Goal: Task Accomplishment & Management: Use online tool/utility

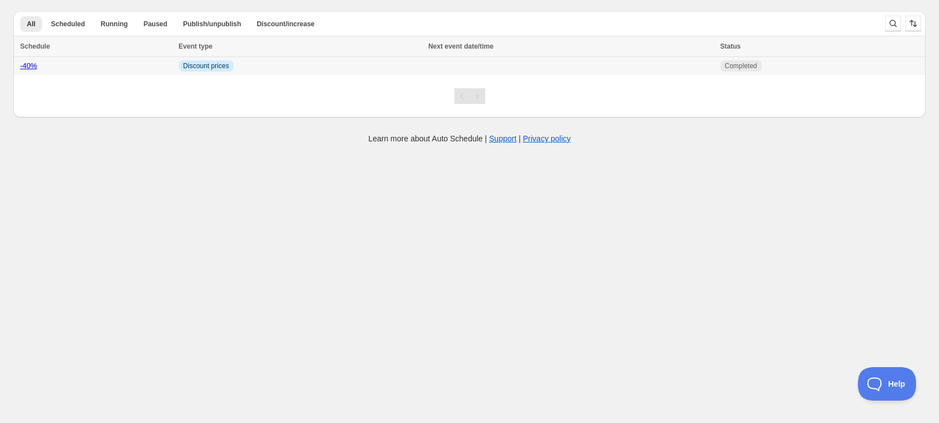
click at [25, 68] on link "-40%" at bounding box center [28, 65] width 17 height 8
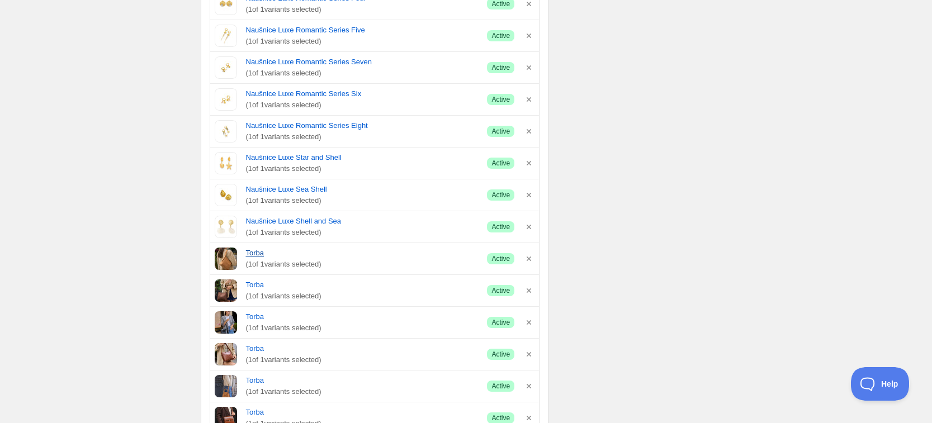
scroll to position [2864, 0]
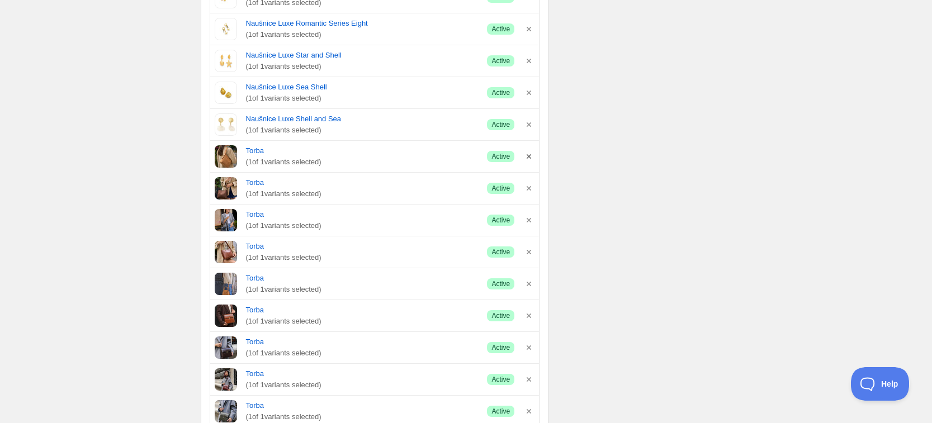
click at [530, 155] on icon "button" at bounding box center [528, 156] width 4 height 4
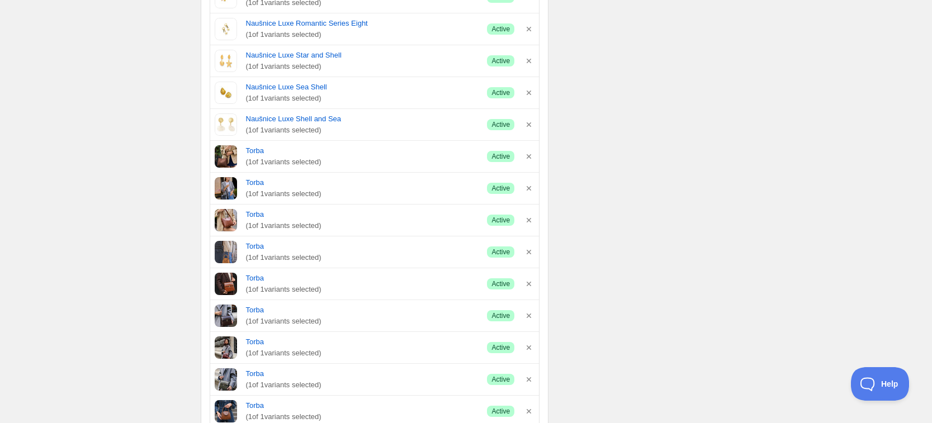
click at [530, 155] on icon "button" at bounding box center [528, 156] width 4 height 4
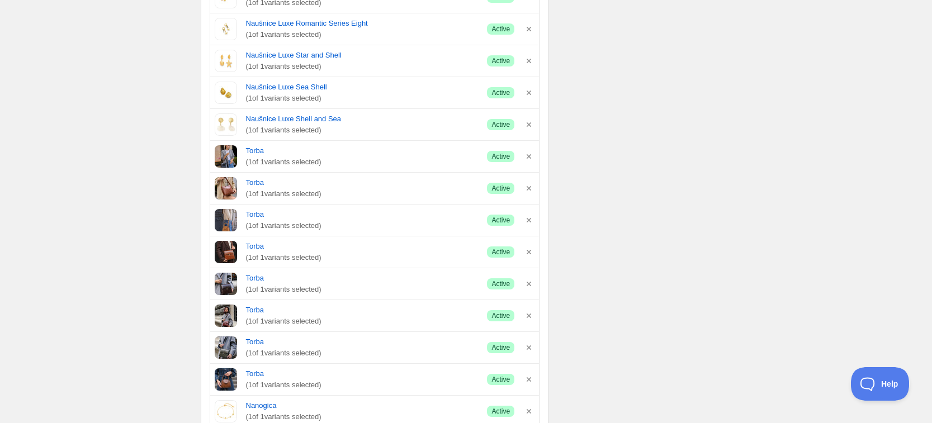
click at [530, 155] on icon "button" at bounding box center [528, 156] width 4 height 4
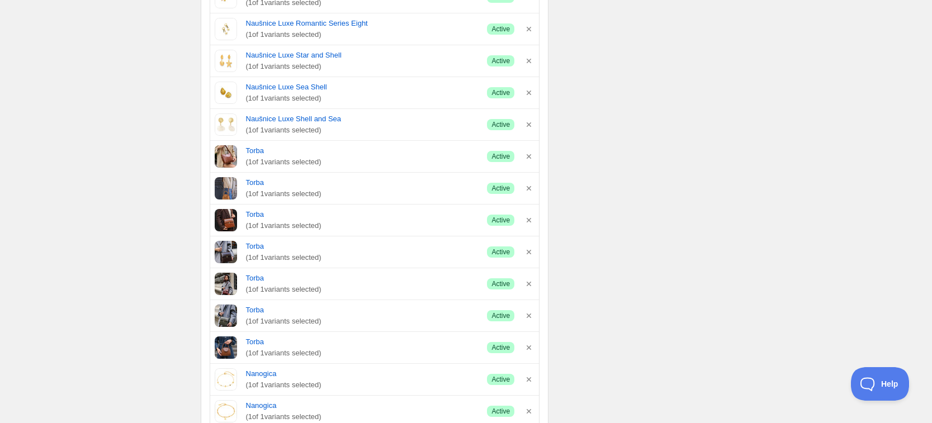
click at [530, 155] on icon "button" at bounding box center [528, 156] width 4 height 4
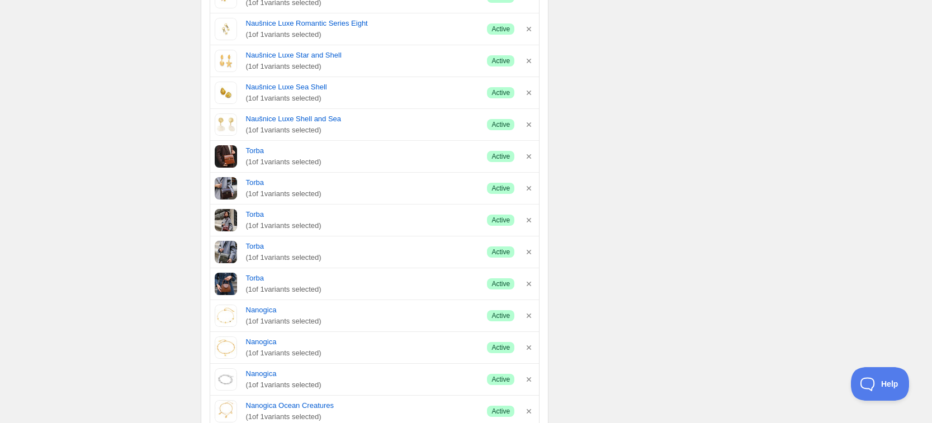
click at [530, 155] on icon "button" at bounding box center [528, 156] width 4 height 4
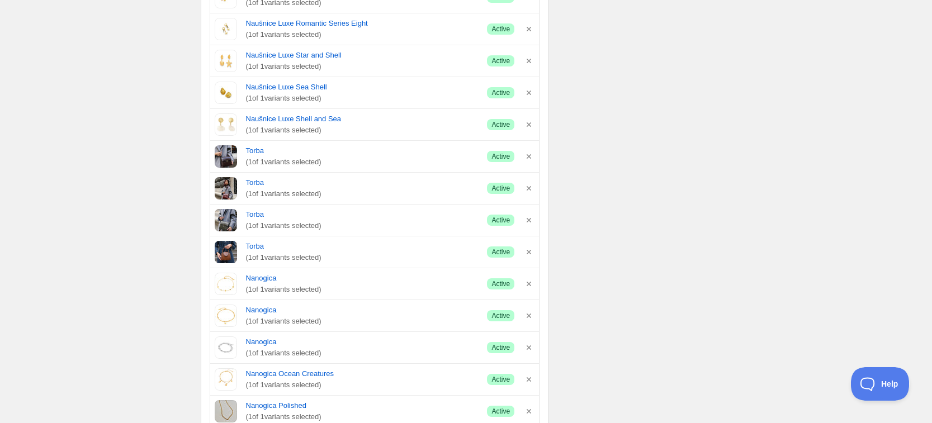
click at [530, 155] on icon "button" at bounding box center [528, 156] width 4 height 4
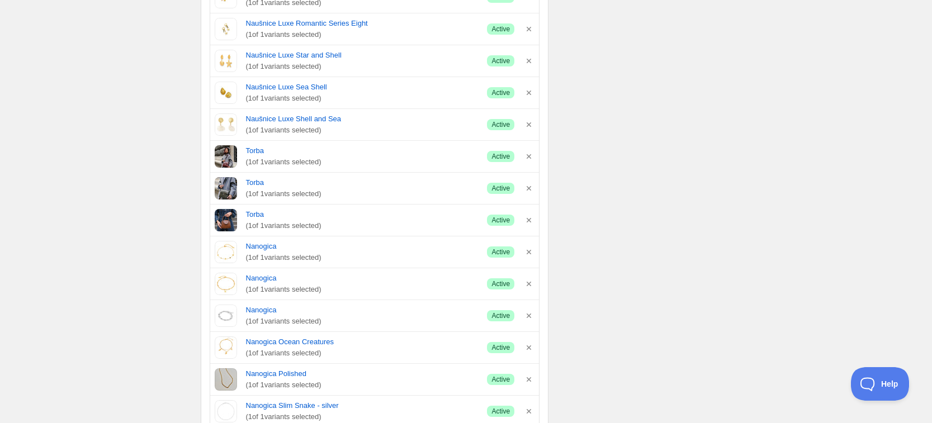
click at [530, 155] on icon "button" at bounding box center [528, 156] width 4 height 4
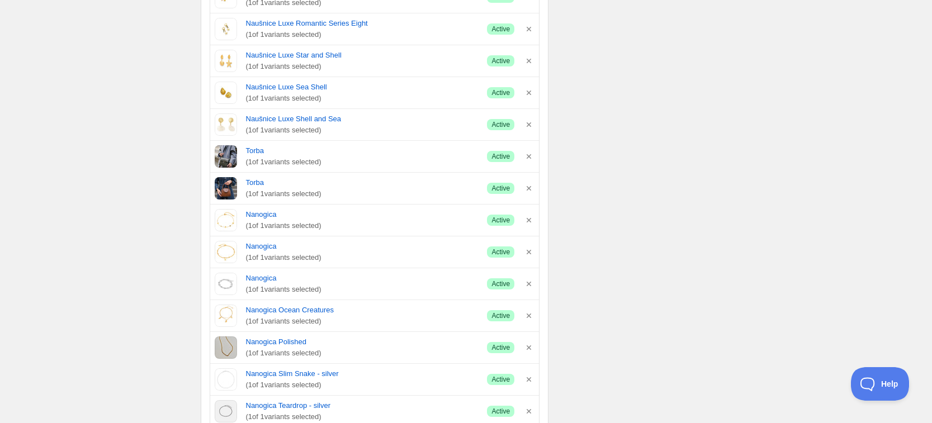
click at [530, 155] on icon "button" at bounding box center [528, 156] width 4 height 4
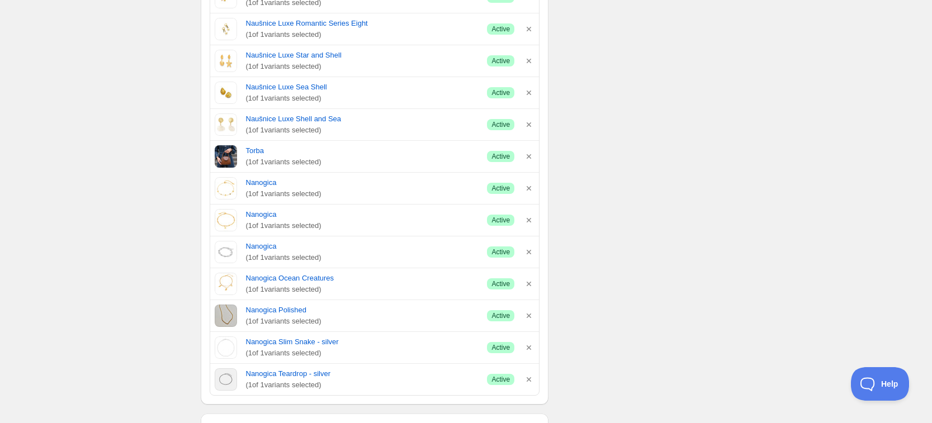
click at [530, 155] on icon "button" at bounding box center [528, 156] width 4 height 4
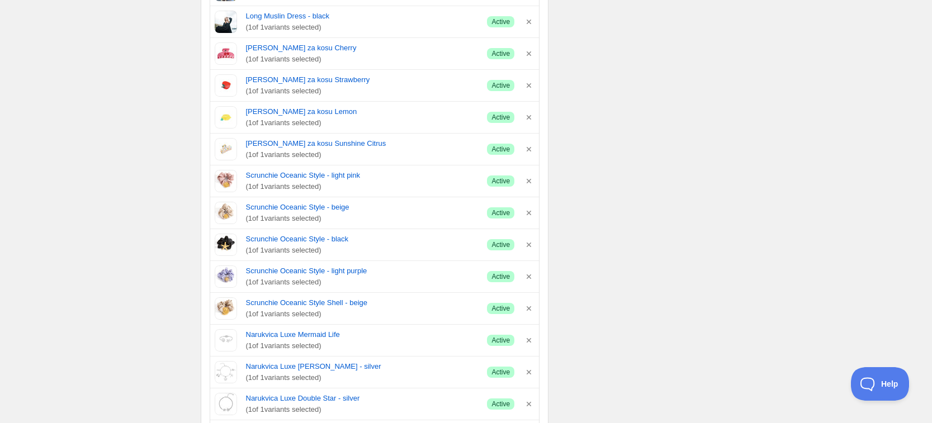
scroll to position [1204, 0]
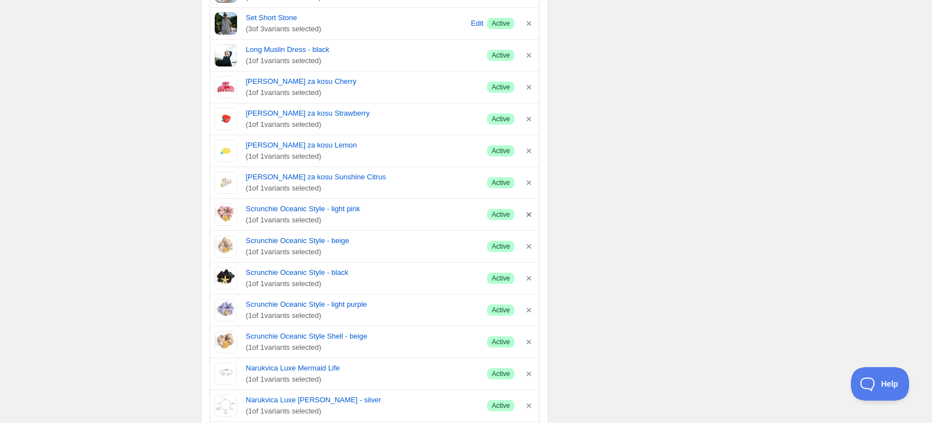
click at [528, 213] on icon "button" at bounding box center [528, 214] width 4 height 4
click at [526, 216] on icon "button" at bounding box center [528, 214] width 11 height 11
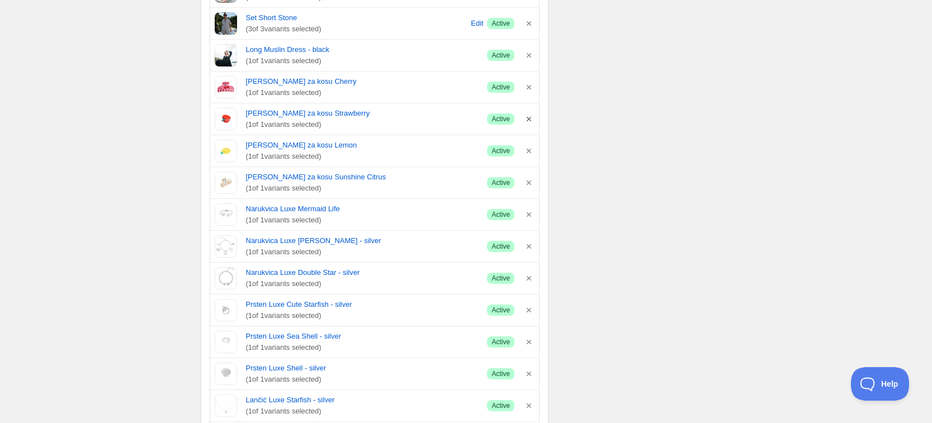
click at [529, 120] on icon "button" at bounding box center [528, 119] width 4 height 4
click at [527, 117] on icon "button" at bounding box center [528, 119] width 4 height 4
click at [528, 116] on icon "button" at bounding box center [528, 118] width 11 height 11
click at [528, 89] on icon "button" at bounding box center [528, 87] width 11 height 11
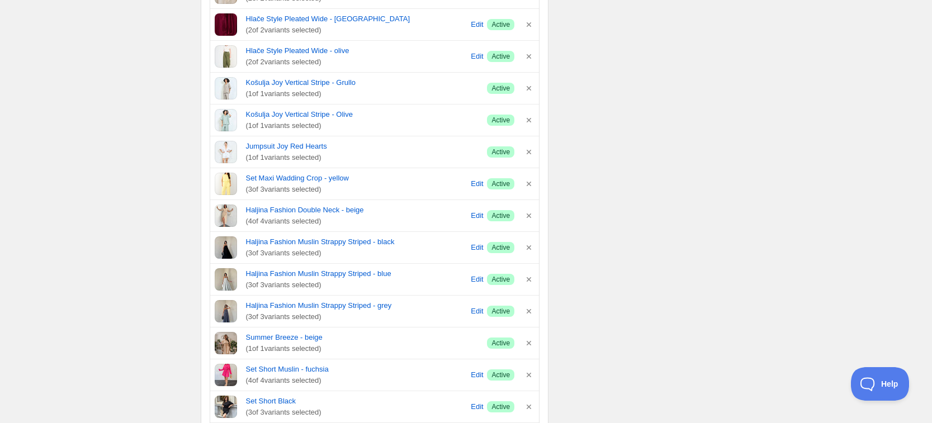
scroll to position [785, 0]
